Goal: Check status: Check status

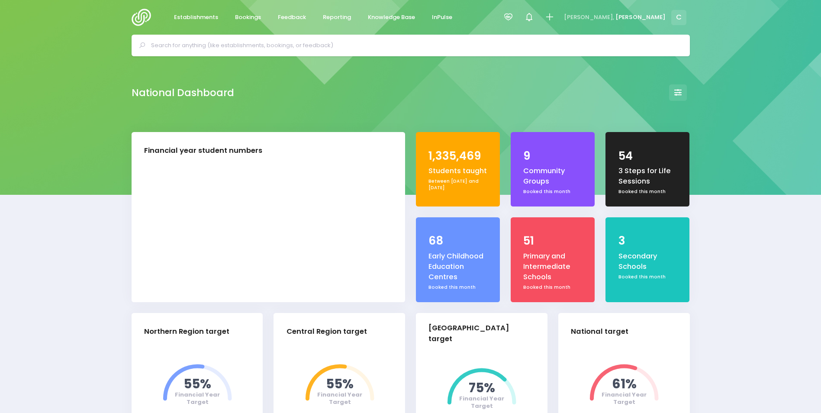
select select "5"
drag, startPoint x: 0, startPoint y: 0, endPoint x: 242, endPoint y: 18, distance: 242.7
click at [242, 18] on span "Bookings" at bounding box center [248, 17] width 26 height 9
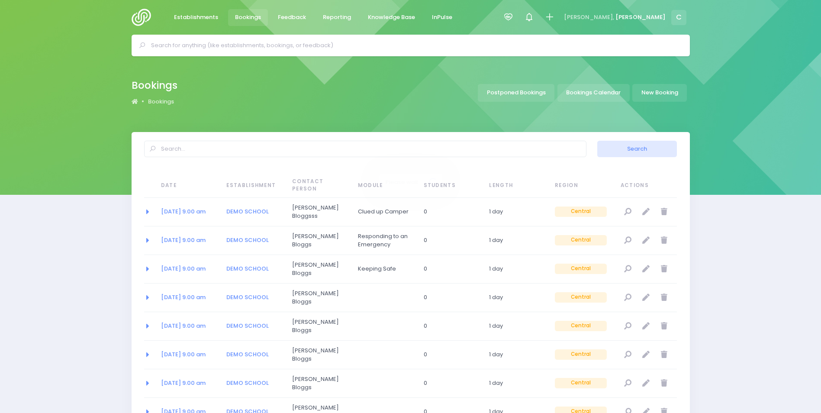
select select "20"
click at [589, 95] on link "Bookings Calendar" at bounding box center [594, 93] width 72 height 18
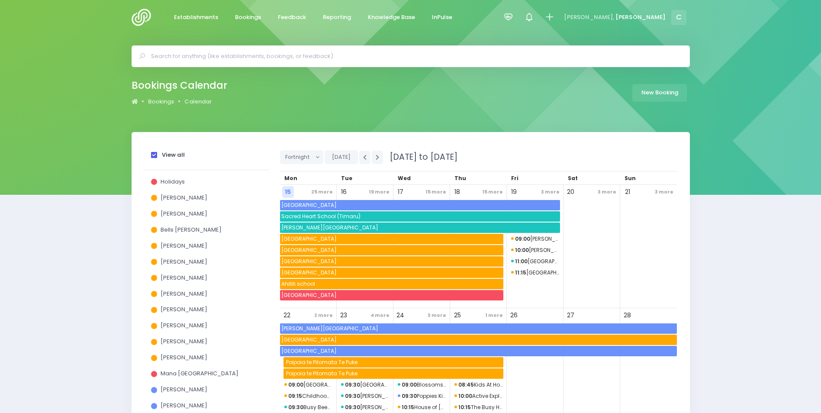
click at [154, 155] on span at bounding box center [154, 155] width 6 height 6
click at [0, 0] on input "View all" at bounding box center [0, 0] width 0 height 0
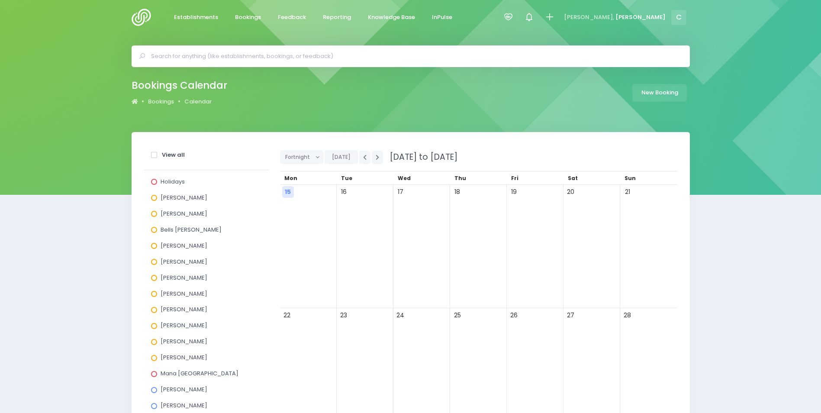
click at [155, 212] on span at bounding box center [154, 214] width 6 height 6
click at [0, 0] on input "[PERSON_NAME]" at bounding box center [0, 0] width 0 height 0
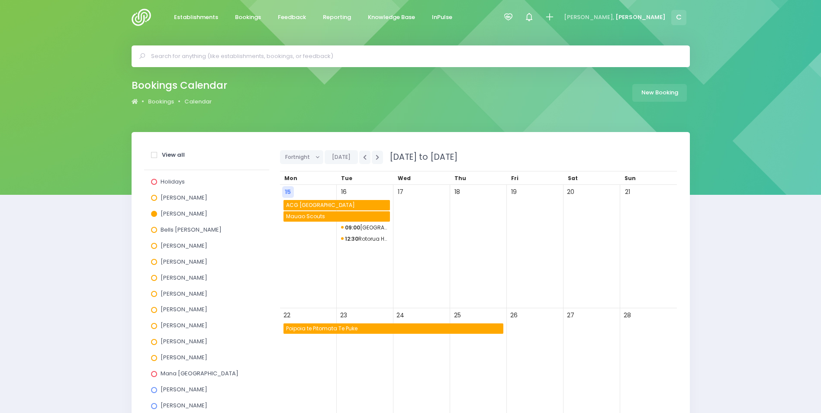
click at [365, 329] on span "Poipoia te Pitomata Te Puke" at bounding box center [394, 328] width 219 height 10
click at [157, 216] on label "[PERSON_NAME]" at bounding box center [179, 214] width 56 height 6
click at [0, 0] on input "[PERSON_NAME]" at bounding box center [0, 0] width 0 height 0
